Goal: Task Accomplishment & Management: Manage account settings

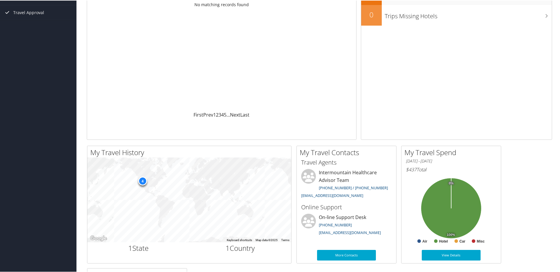
scroll to position [59, 0]
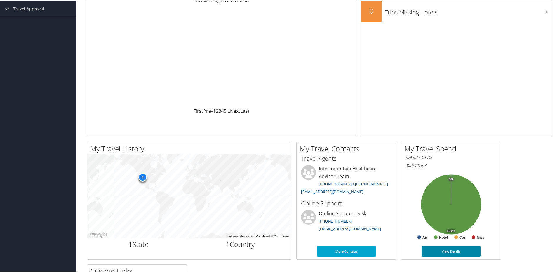
click at [452, 250] on link "View Details" at bounding box center [451, 250] width 59 height 11
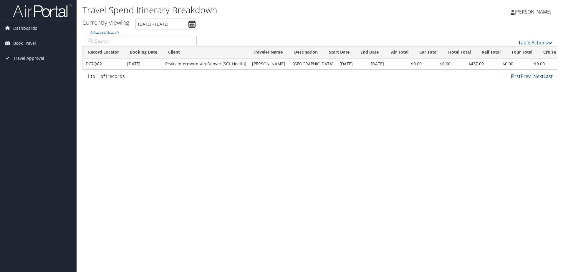
click at [551, 43] on icon at bounding box center [550, 42] width 5 height 5
click at [461, 125] on div at bounding box center [281, 136] width 563 height 272
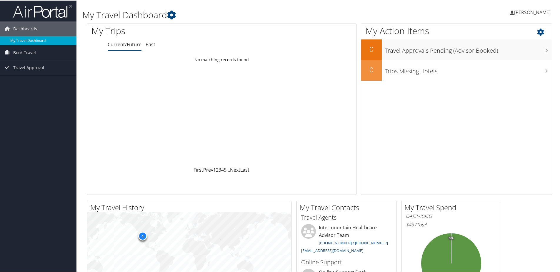
click at [539, 32] on icon at bounding box center [545, 30] width 17 height 10
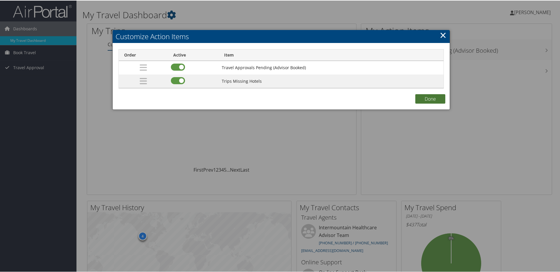
click at [423, 98] on button "Done" at bounding box center [431, 98] width 30 height 9
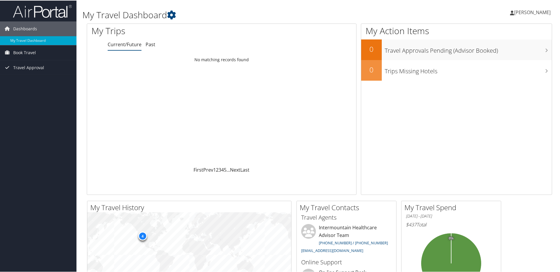
click at [533, 13] on span "[PERSON_NAME]" at bounding box center [532, 12] width 36 height 6
click at [321, 20] on h1 "My Travel Dashboard" at bounding box center [240, 14] width 316 height 12
click at [23, 28] on span "Dashboards" at bounding box center [25, 28] width 24 height 15
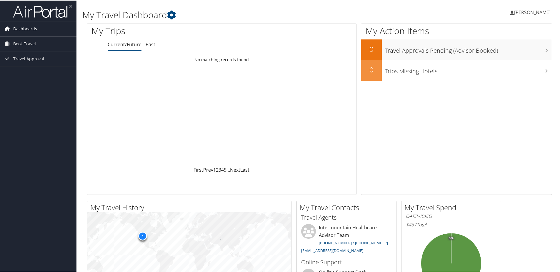
click at [23, 28] on span "Dashboards" at bounding box center [25, 28] width 24 height 15
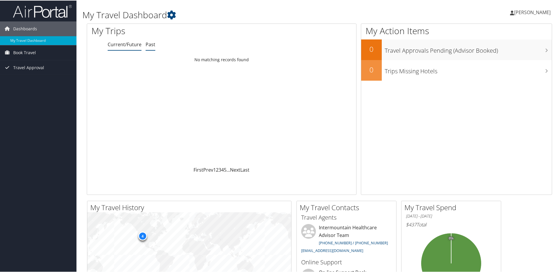
click at [149, 43] on link "Past" at bounding box center [151, 44] width 10 height 6
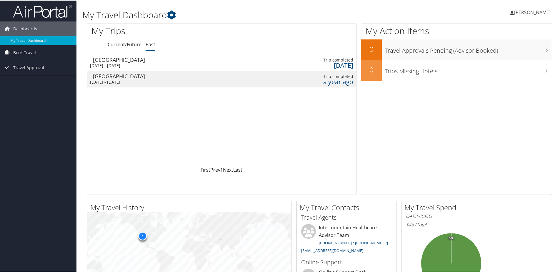
click at [128, 63] on div "[DATE] - [DATE]" at bounding box center [121, 64] width 63 height 5
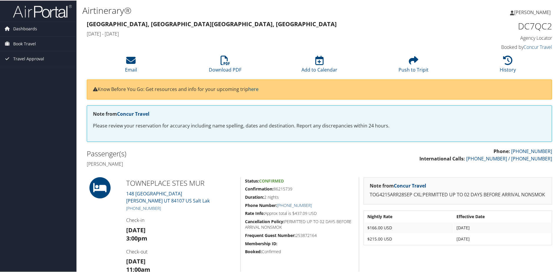
click at [526, 9] on span "Lise McClure" at bounding box center [532, 12] width 36 height 6
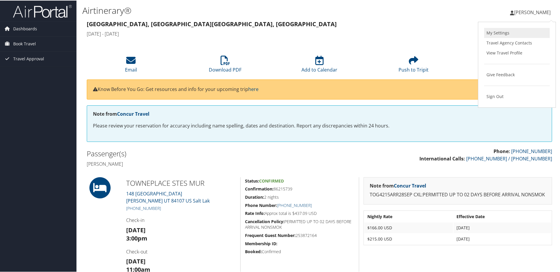
click at [499, 32] on link "My Settings" at bounding box center [517, 32] width 66 height 10
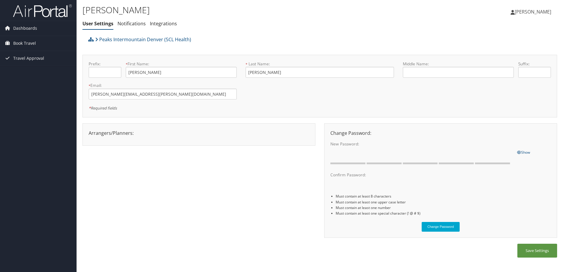
click at [23, 14] on img at bounding box center [42, 11] width 59 height 14
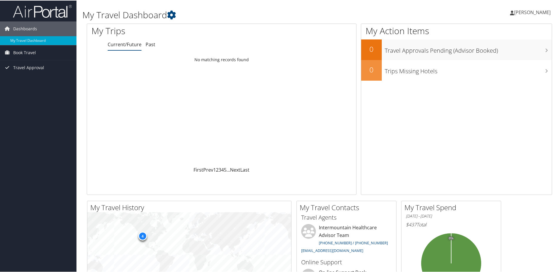
click at [534, 12] on span "[PERSON_NAME]" at bounding box center [532, 12] width 36 height 6
click at [512, 52] on link "View Travel Profile" at bounding box center [517, 52] width 66 height 10
click at [40, 177] on div "Dashboards My Travel Dashboard Book Travel Approval Request (Beta) Book/Manage …" at bounding box center [281, 222] width 563 height 445
click at [153, 161] on div "Loading... No matching records found" at bounding box center [221, 110] width 269 height 112
click at [527, 11] on span "[PERSON_NAME]" at bounding box center [532, 12] width 36 height 6
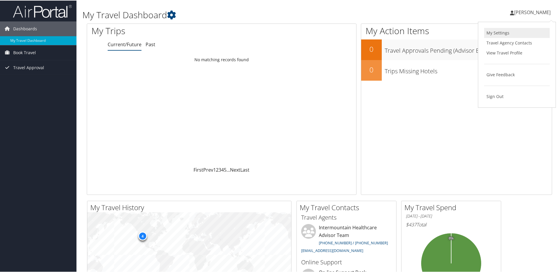
click at [496, 31] on link "My Settings" at bounding box center [517, 32] width 66 height 10
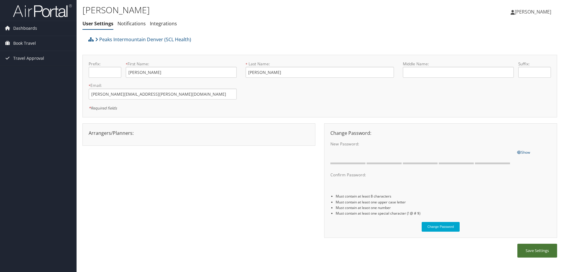
click at [542, 250] on button "Save Settings" at bounding box center [537, 251] width 40 height 14
click at [130, 39] on link "Peaks Intermountain Denver (SCL Health)" at bounding box center [143, 40] width 96 height 12
click at [128, 24] on link "Notifications" at bounding box center [131, 23] width 28 height 6
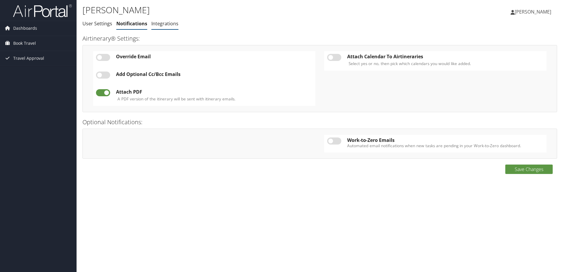
click at [166, 24] on link "Integrations" at bounding box center [164, 23] width 27 height 6
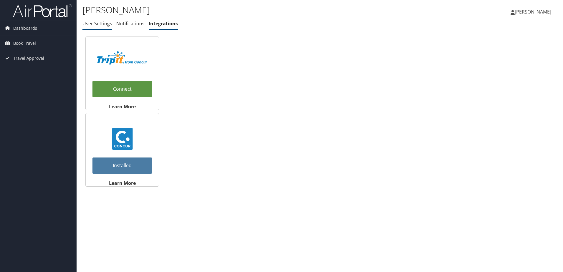
click at [99, 22] on link "User Settings" at bounding box center [97, 23] width 30 height 6
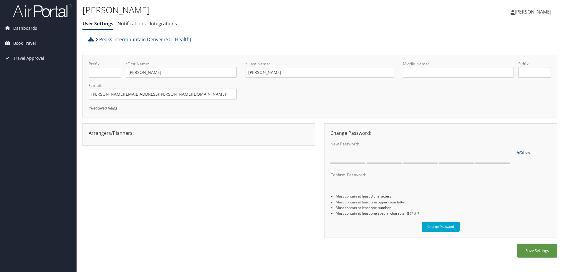
click at [25, 42] on span "Book Travel" at bounding box center [24, 43] width 23 height 15
click at [528, 8] on link "[PERSON_NAME]" at bounding box center [533, 12] width 47 height 18
click at [501, 50] on link "View Travel Profile" at bounding box center [518, 52] width 66 height 10
